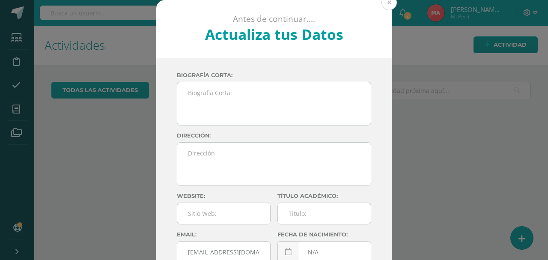
click at [389, 6] on button at bounding box center [388, 2] width 15 height 15
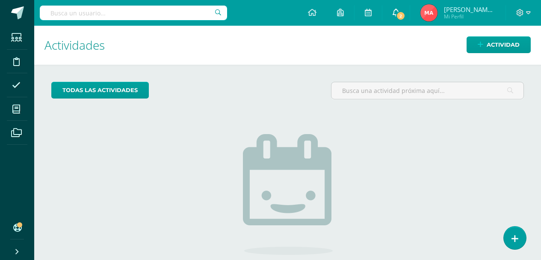
click at [397, 18] on link "2" at bounding box center [396, 13] width 27 height 26
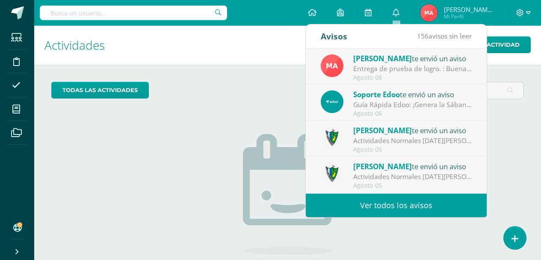
click at [238, 103] on div "todas las Actividades" at bounding box center [148, 94] width 200 height 24
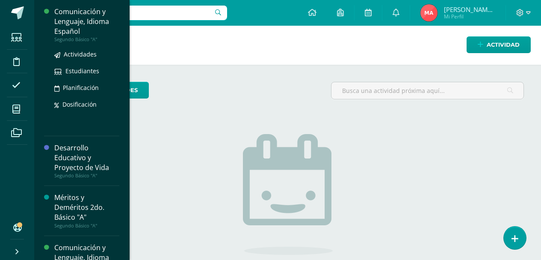
click at [74, 24] on div "Comunicación y Lenguaje, Idioma Español" at bounding box center [86, 22] width 65 height 30
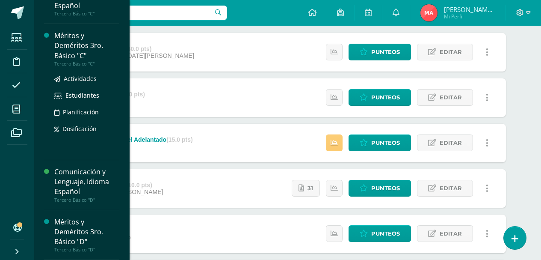
scroll to position [128, 0]
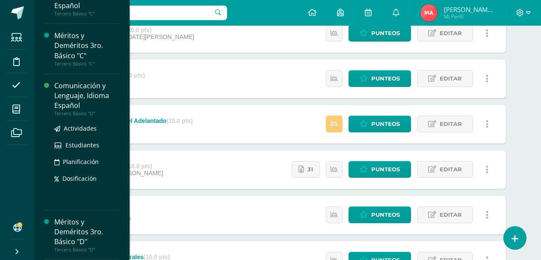
click at [81, 95] on div "Comunicación y Lenguaje, Idioma Español" at bounding box center [86, 96] width 65 height 30
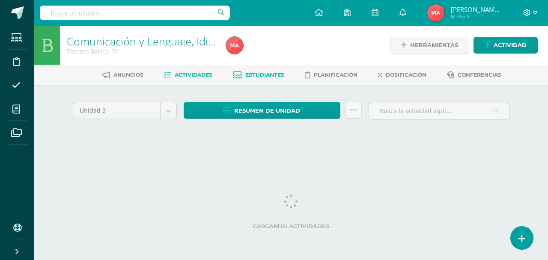
click at [270, 74] on span "Estudiantes" at bounding box center [264, 74] width 39 height 6
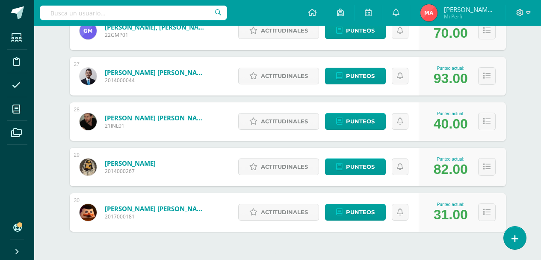
scroll to position [1334, 0]
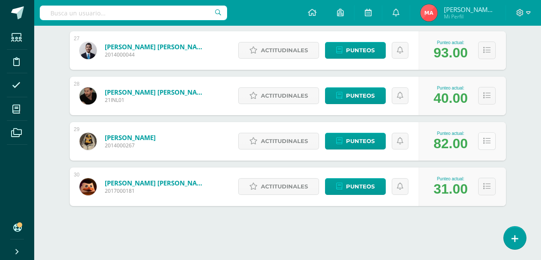
click at [484, 139] on icon at bounding box center [487, 140] width 7 height 7
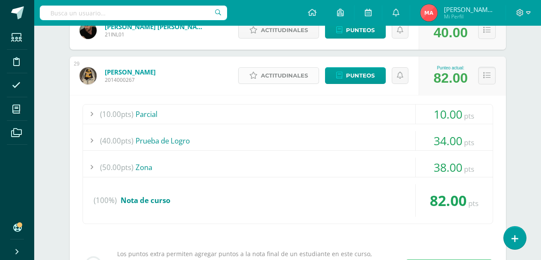
scroll to position [1420, 0]
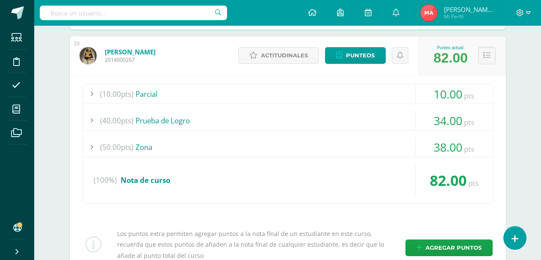
click at [92, 115] on div at bounding box center [91, 120] width 17 height 19
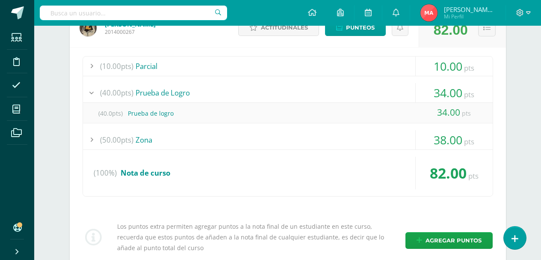
scroll to position [1463, 0]
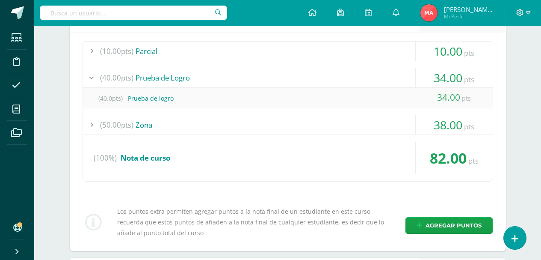
click at [92, 125] on div at bounding box center [91, 124] width 17 height 19
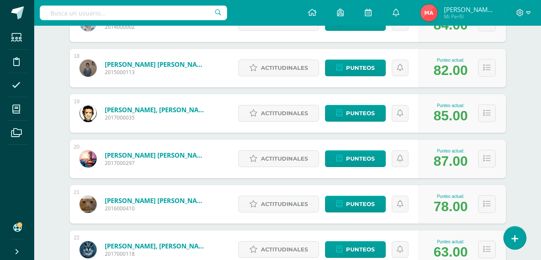
scroll to position [906, 0]
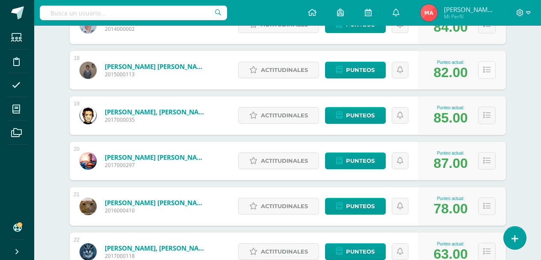
click at [484, 68] on icon at bounding box center [487, 69] width 7 height 7
